Goal: Find contact information: Find contact information

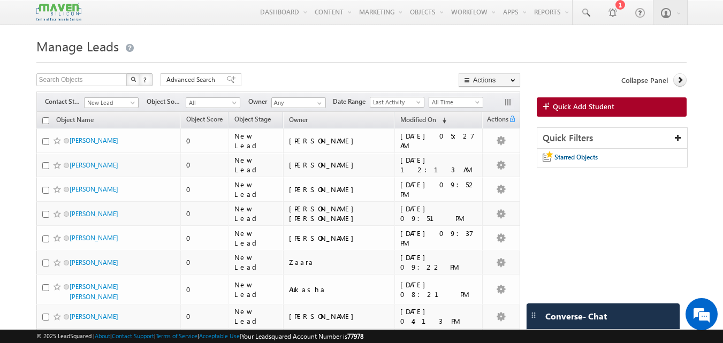
click at [475, 104] on span at bounding box center [478, 104] width 9 height 9
click at [448, 150] on link "[DATE]" at bounding box center [458, 148] width 54 height 10
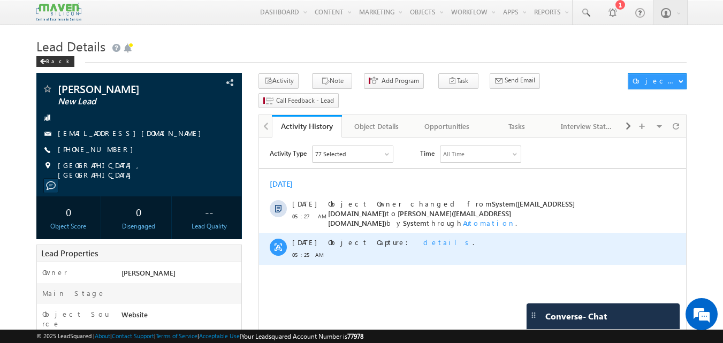
click at [424, 239] on span "details" at bounding box center [448, 242] width 49 height 9
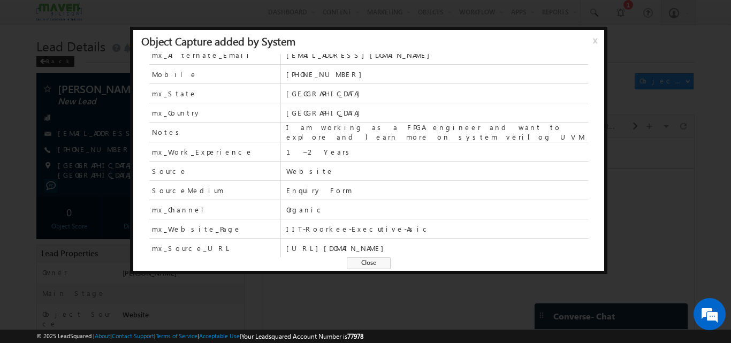
click at [371, 260] on span "Close" at bounding box center [369, 264] width 44 height 12
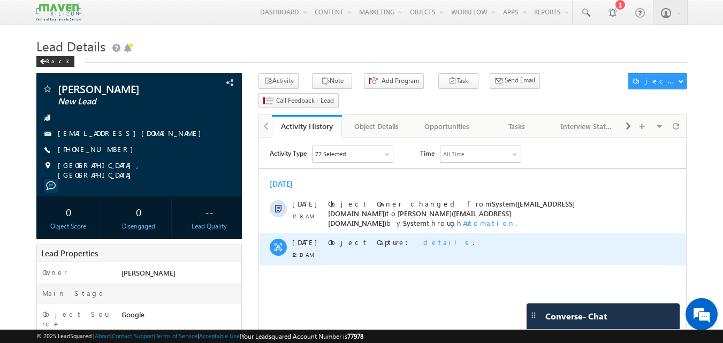
click at [424, 238] on span "details" at bounding box center [448, 242] width 49 height 9
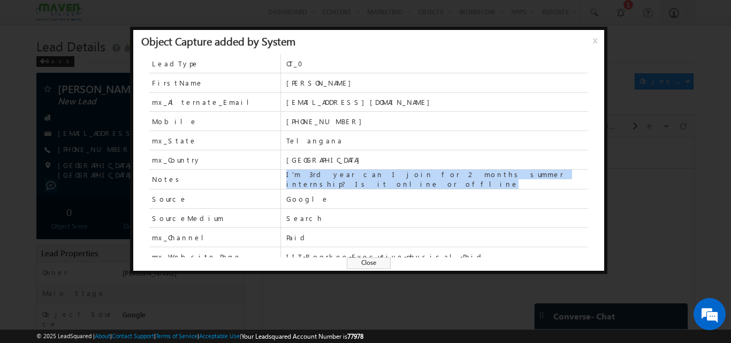
drag, startPoint x: 533, startPoint y: 179, endPoint x: 286, endPoint y: 179, distance: 247.4
click at [286, 179] on span "I'm 3rd year can I join for 2 months summer internship? Is it online or offline" at bounding box center [437, 179] width 302 height 19
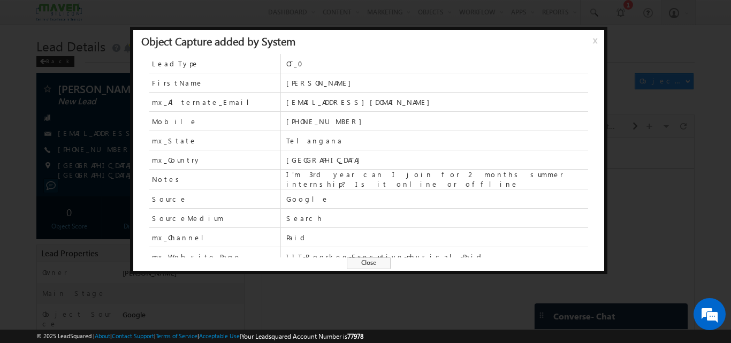
click at [321, 201] on span "Google" at bounding box center [437, 199] width 302 height 10
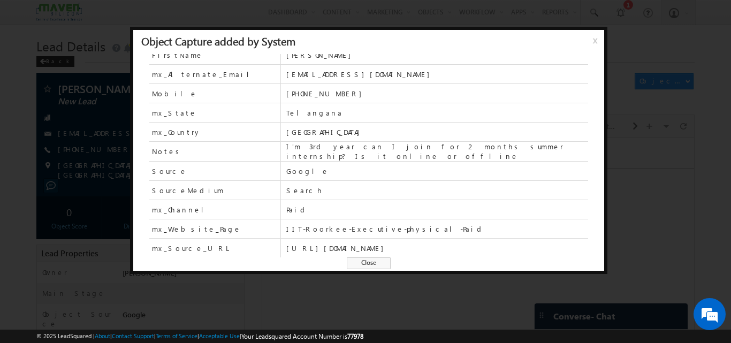
scroll to position [47, 0]
drag, startPoint x: 409, startPoint y: 213, endPoint x: 271, endPoint y: 212, distance: 137.6
click at [271, 220] on div "mx_Website_Page IIT-Roorkee-Executive-physical-Paid" at bounding box center [368, 229] width 439 height 19
click at [480, 205] on span "Paid" at bounding box center [437, 210] width 302 height 10
drag, startPoint x: 413, startPoint y: 210, endPoint x: 256, endPoint y: 213, distance: 156.9
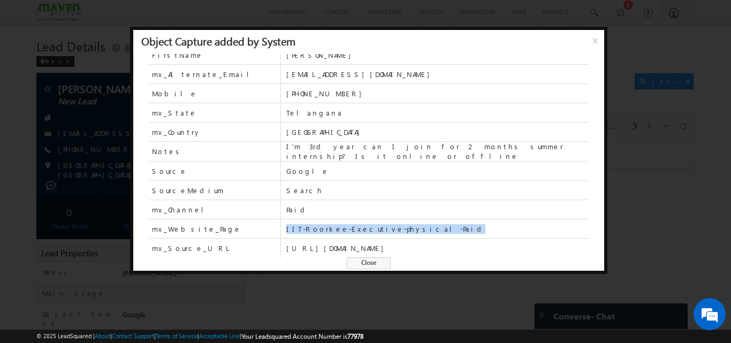
click at [256, 220] on div "mx_Website_Page IIT-Roorkee-Executive-physical-Paid" at bounding box center [368, 229] width 439 height 19
click at [316, 186] on span "Search" at bounding box center [437, 191] width 302 height 10
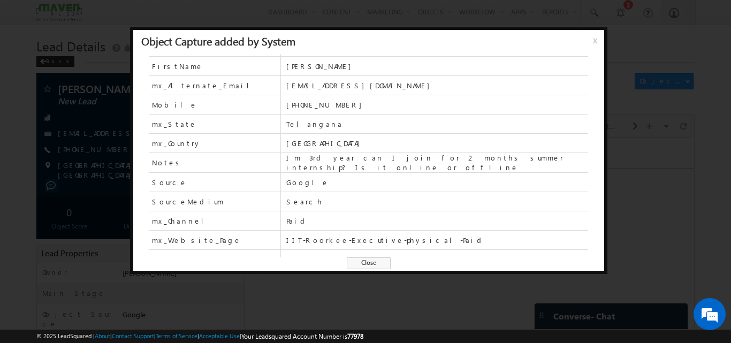
scroll to position [0, 0]
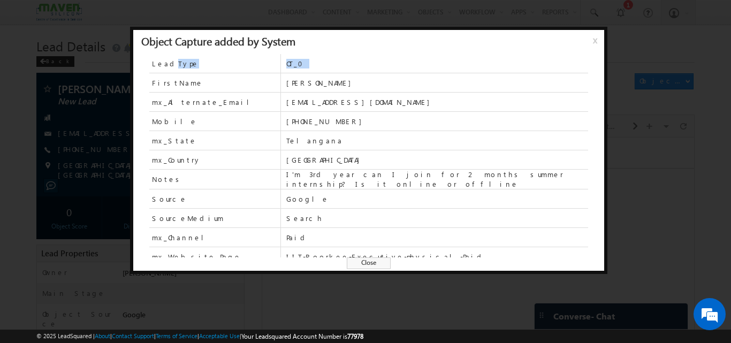
drag, startPoint x: 237, startPoint y: 71, endPoint x: 166, endPoint y: 62, distance: 71.8
click at [166, 62] on div "LeadType OT_0" at bounding box center [368, 63] width 439 height 19
click at [411, 145] on span "Telangana" at bounding box center [437, 141] width 302 height 10
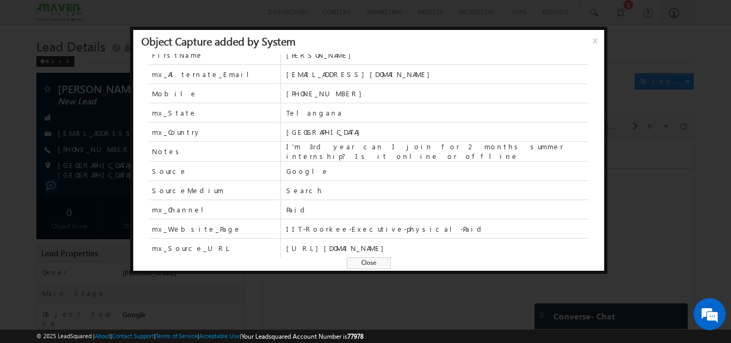
scroll to position [47, 0]
drag, startPoint x: 406, startPoint y: 209, endPoint x: 284, endPoint y: 209, distance: 121.5
click at [284, 220] on div "mx_Website_Page IIT-Roorkee-Executive-physical-Paid" at bounding box center [368, 229] width 439 height 19
click at [325, 205] on span "Paid" at bounding box center [437, 210] width 302 height 10
click at [423, 200] on span "Paid" at bounding box center [437, 209] width 302 height 19
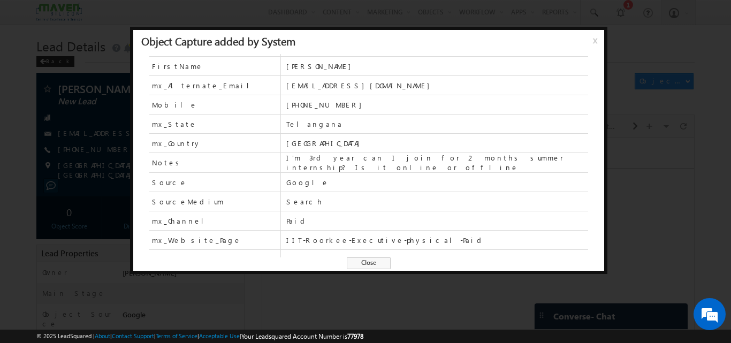
scroll to position [0, 0]
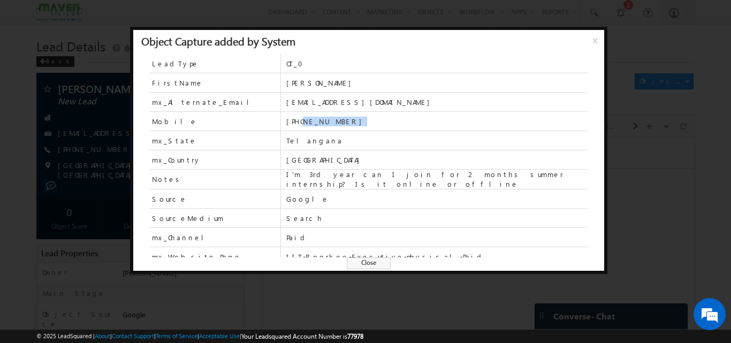
drag, startPoint x: 344, startPoint y: 120, endPoint x: 303, endPoint y: 119, distance: 41.2
click at [303, 119] on span "+91-8179991088" at bounding box center [437, 122] width 302 height 10
copy span "8179991088"
